Goal: Transaction & Acquisition: Purchase product/service

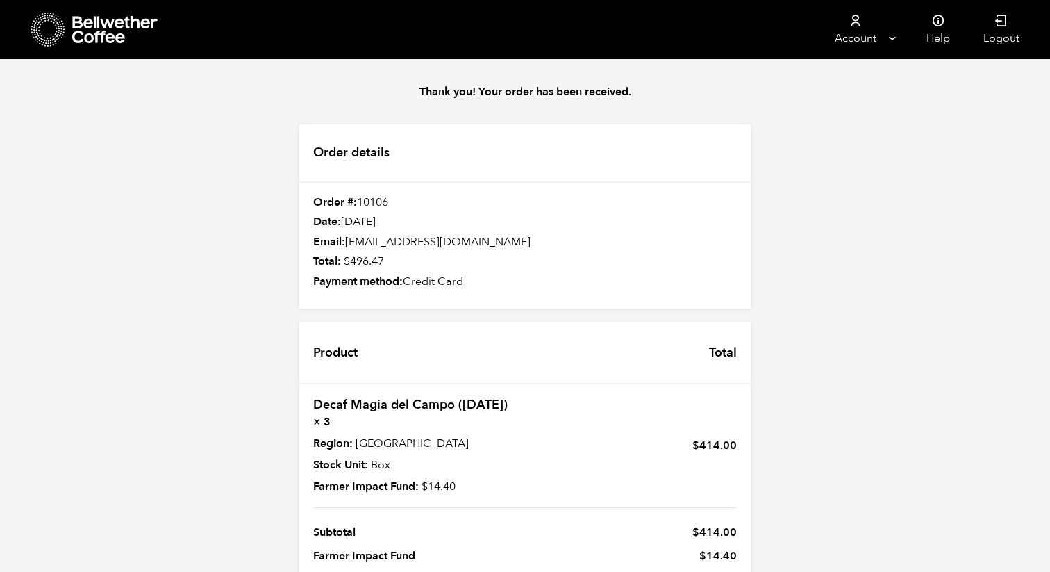
click at [83, 16] on icon at bounding box center [115, 30] width 87 height 28
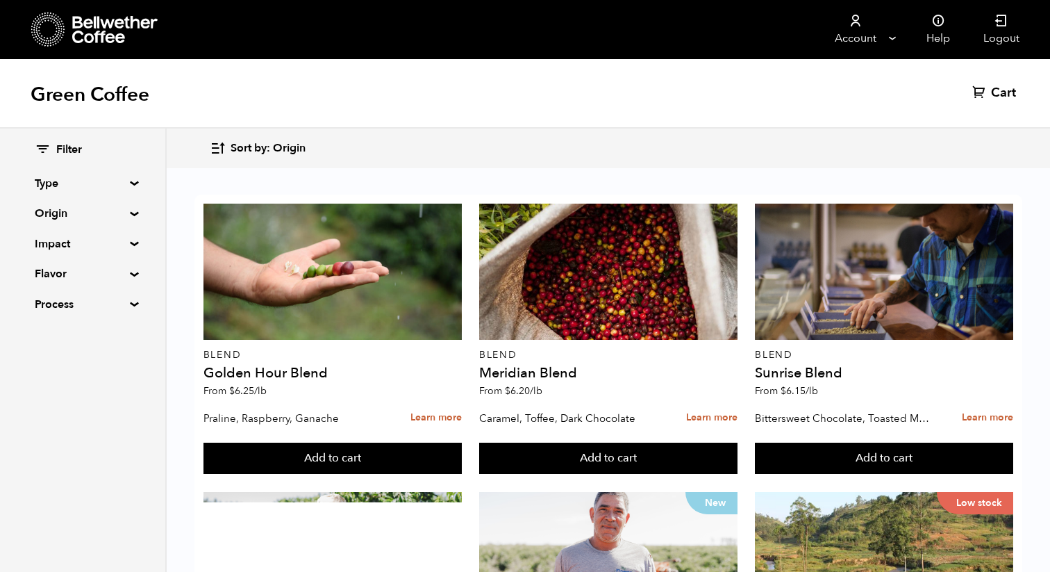
scroll to position [1162, 0]
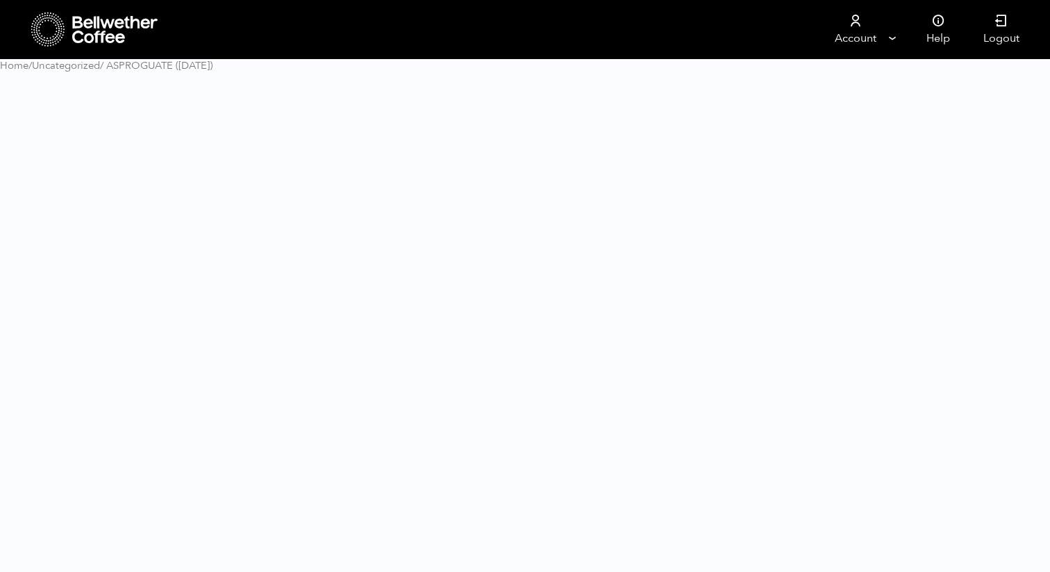
click at [381, 83] on html "Store Account Manage Orders Payment methods Documents" at bounding box center [525, 41] width 1050 height 83
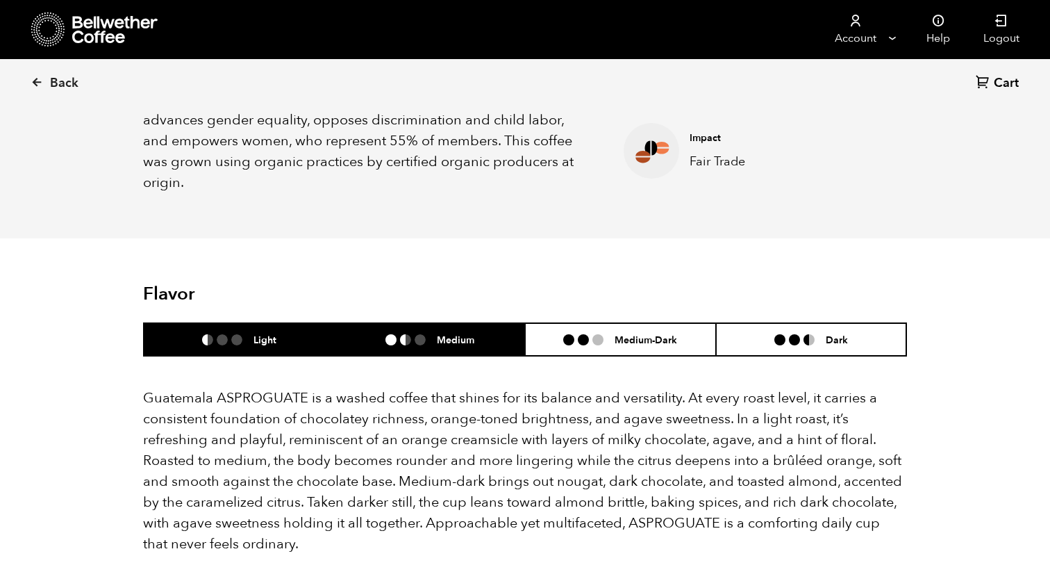
click at [453, 333] on h6 "Medium" at bounding box center [456, 339] width 38 height 12
